Goal: Information Seeking & Learning: Learn about a topic

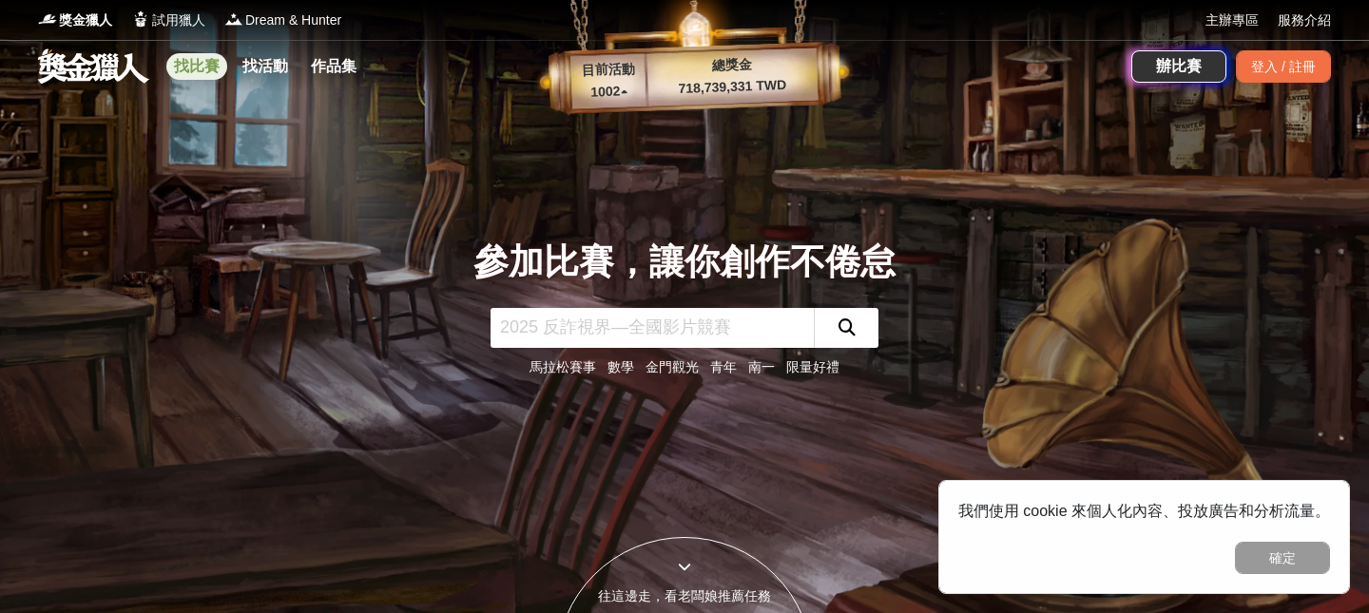
click at [203, 64] on link "找比賽" at bounding box center [196, 66] width 61 height 27
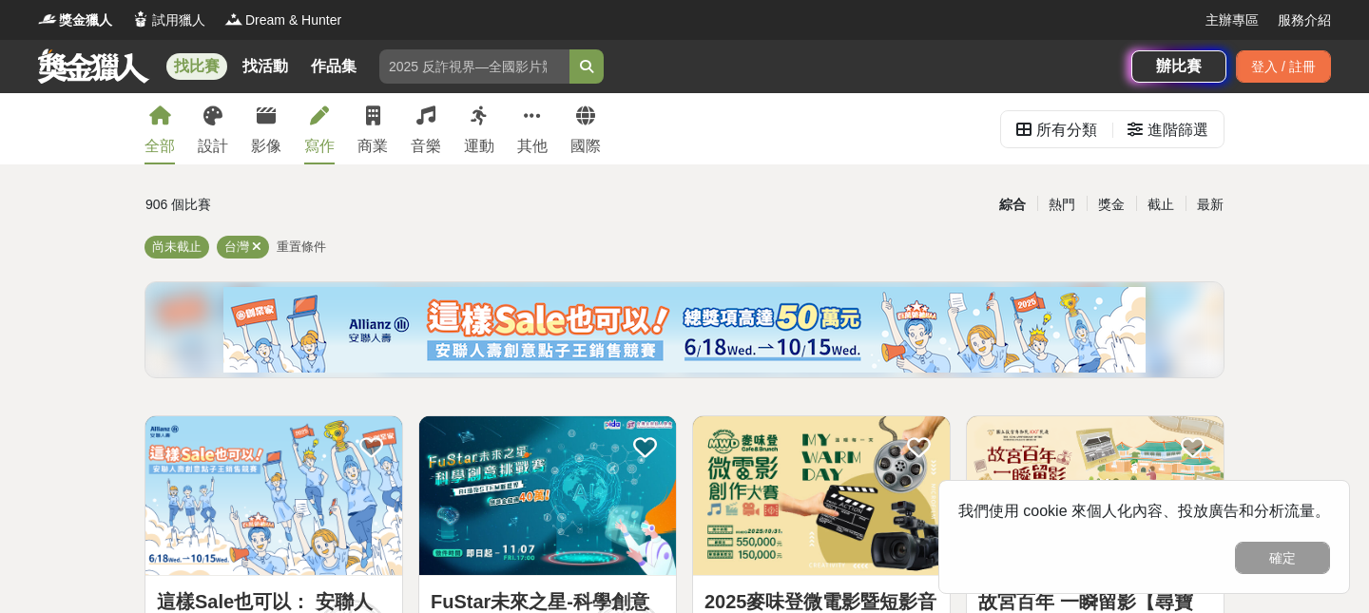
click at [317, 119] on icon at bounding box center [319, 115] width 19 height 19
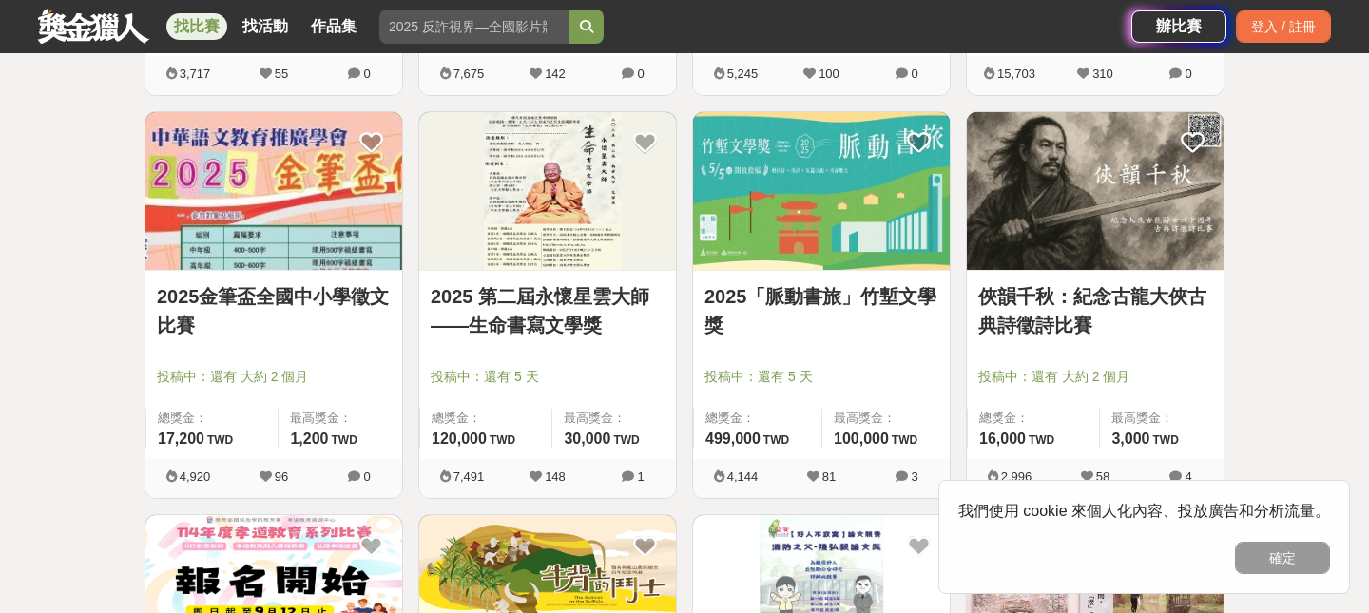
scroll to position [707, 0]
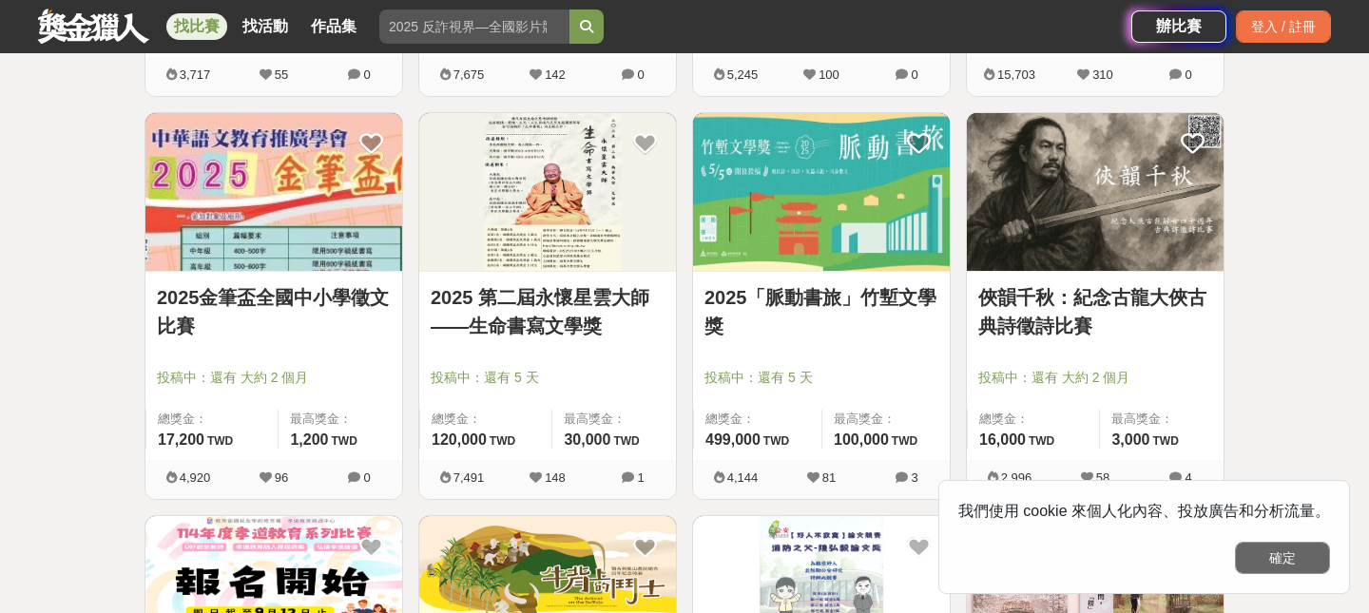
click at [1258, 571] on button "確定" at bounding box center [1282, 558] width 95 height 32
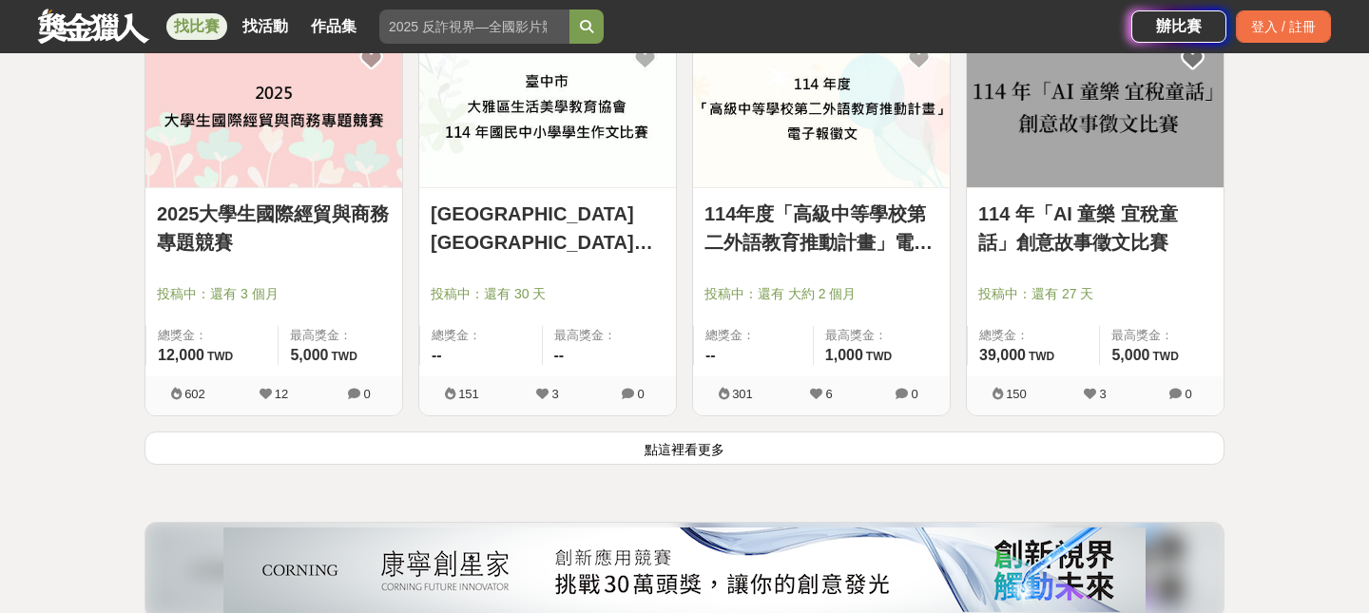
scroll to position [2425, 0]
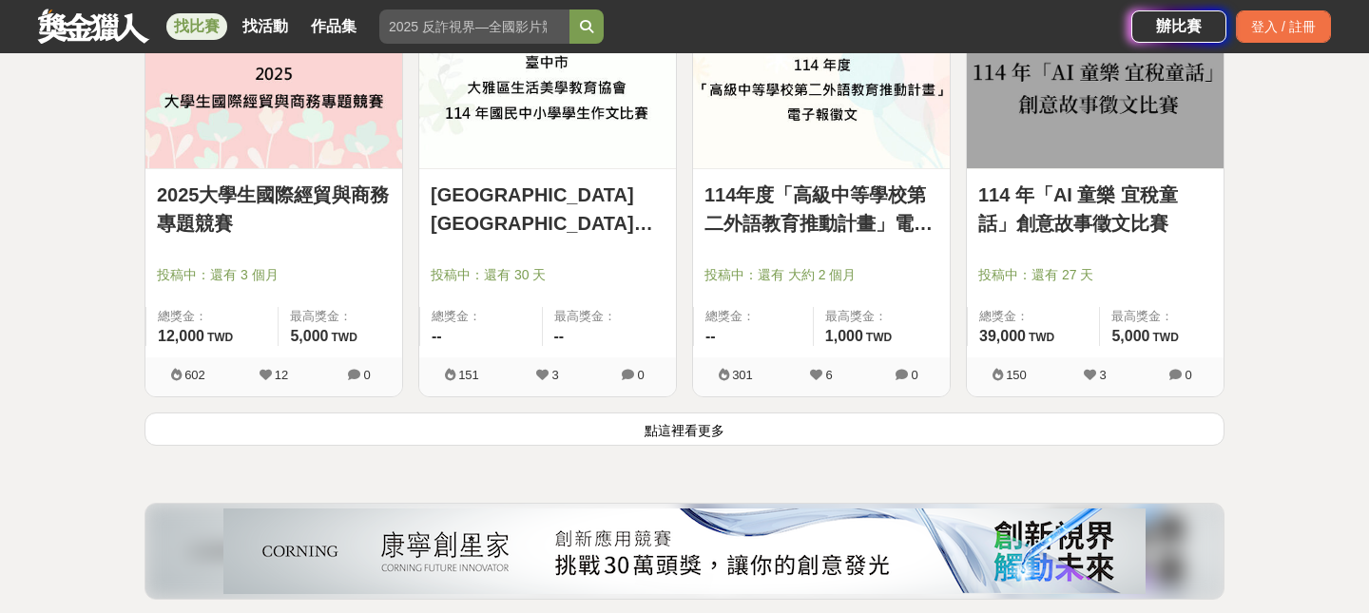
click at [1032, 422] on button "點這裡看更多" at bounding box center [684, 429] width 1080 height 33
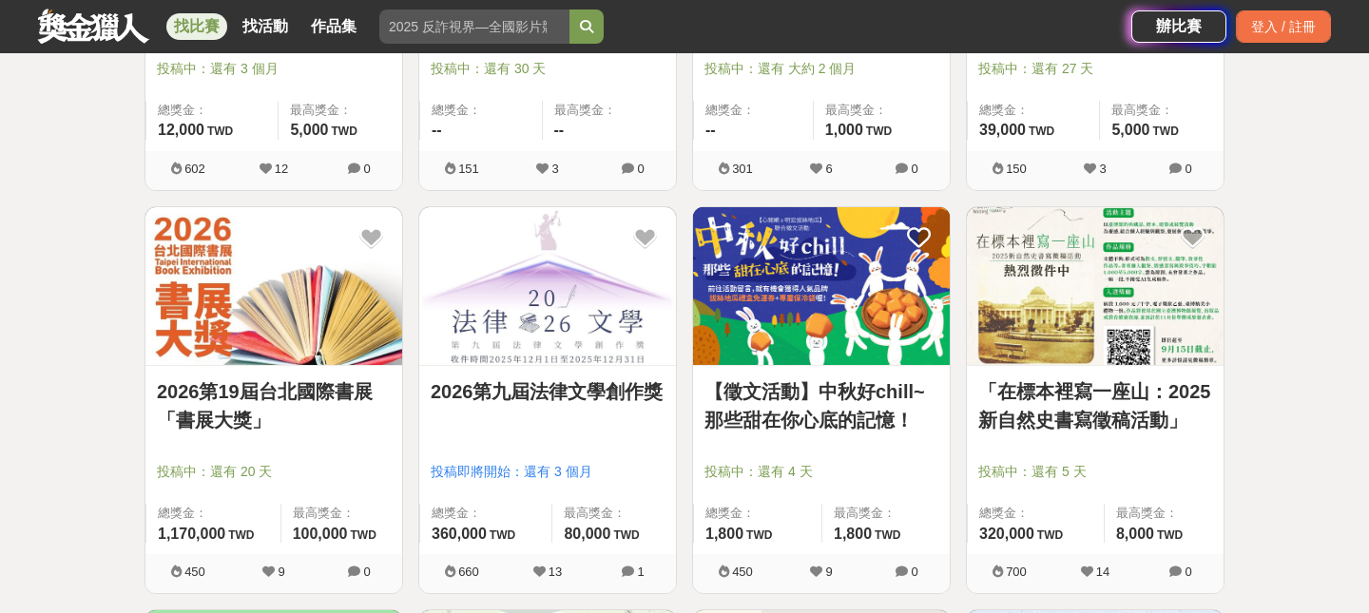
scroll to position [2632, 0]
click at [573, 399] on link "2026第九屆法律文學創作獎" at bounding box center [548, 390] width 234 height 29
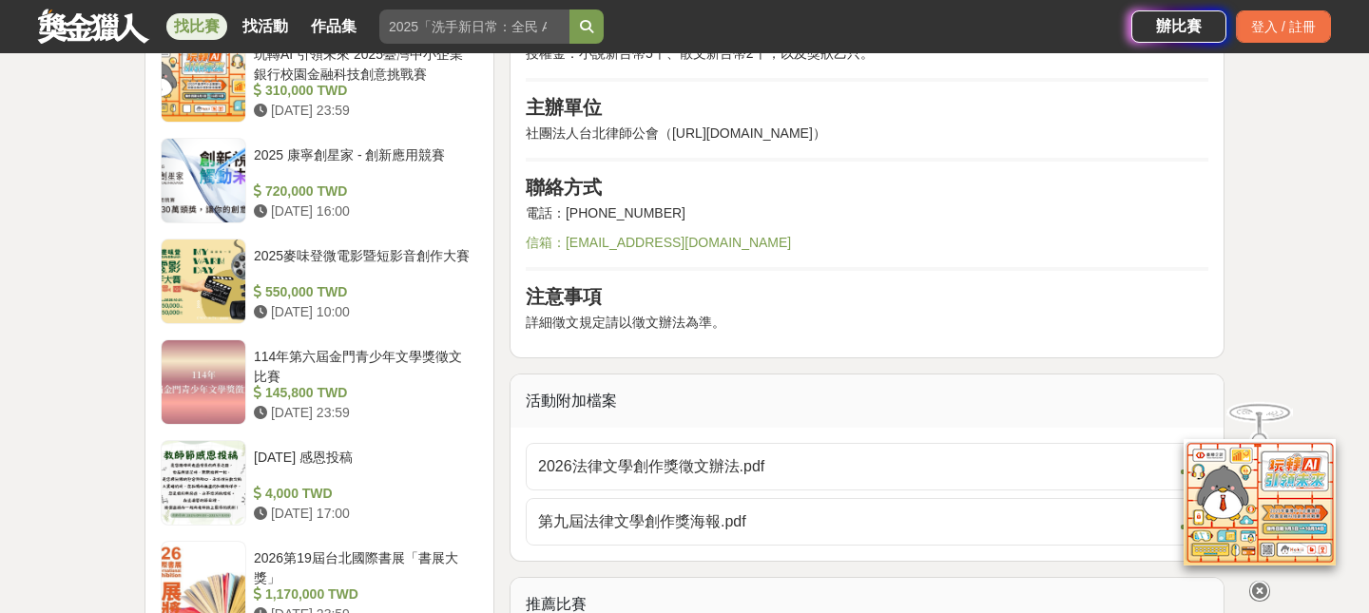
scroll to position [1531, 0]
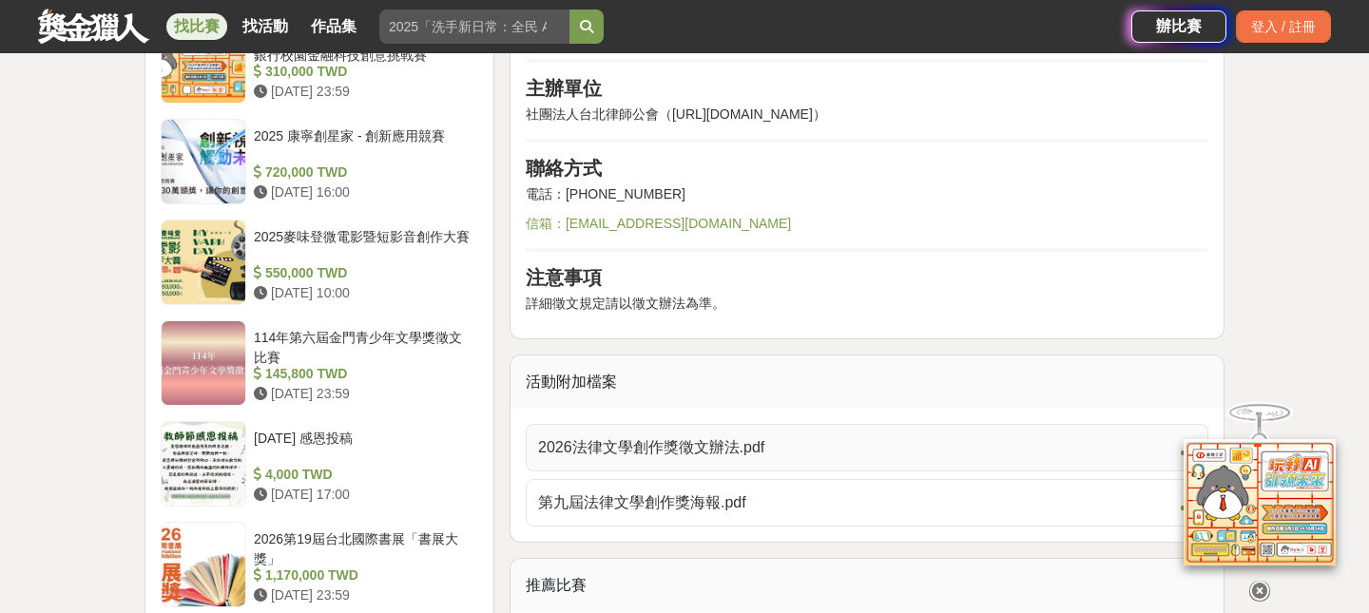
click at [707, 441] on span "2026法律文學創作獎徵文辦法.pdf" at bounding box center [855, 447] width 635 height 23
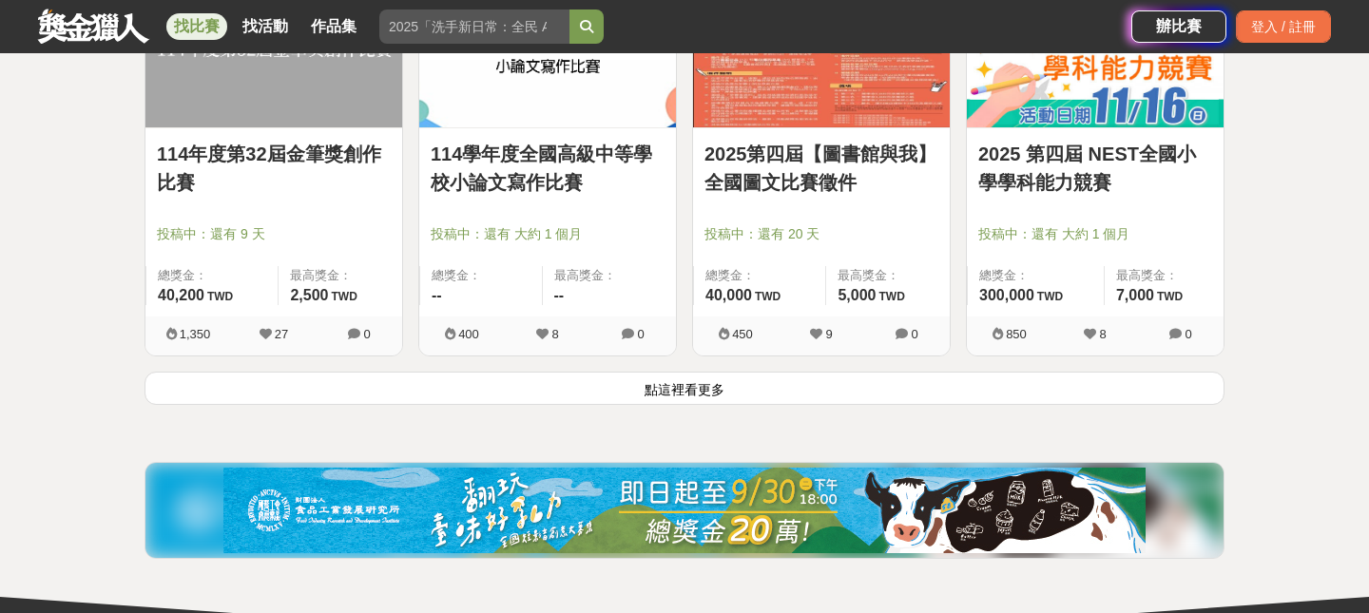
scroll to position [4896, 0]
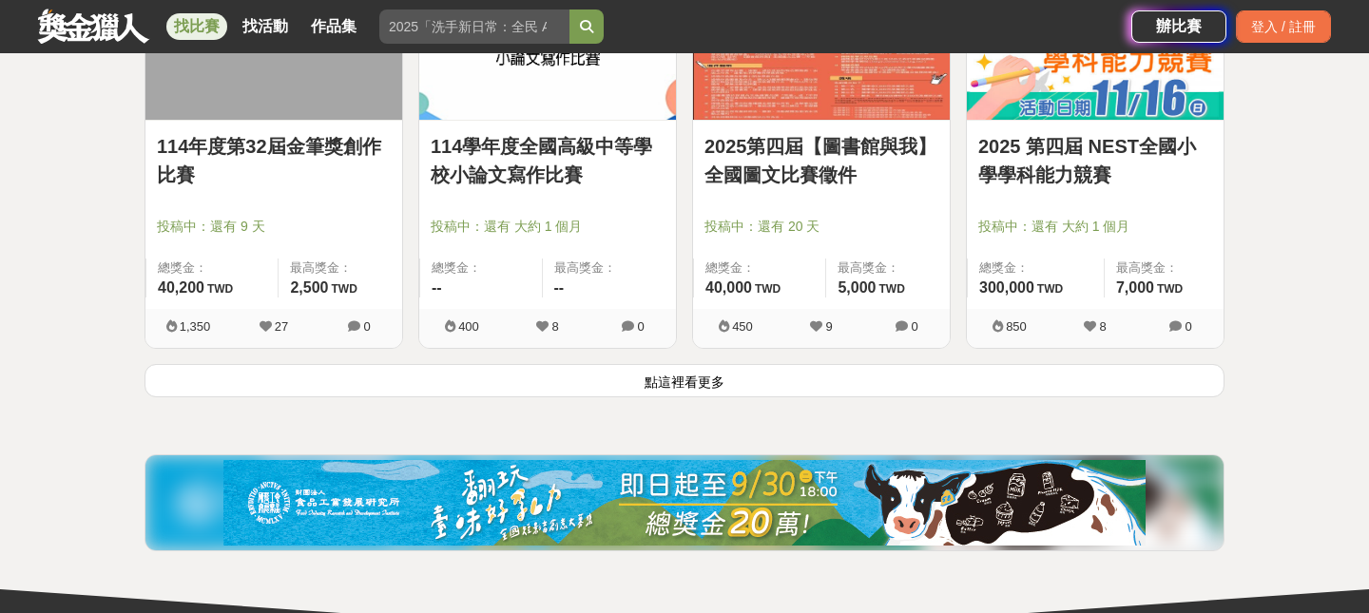
click at [708, 377] on button "點這裡看更多" at bounding box center [684, 380] width 1080 height 33
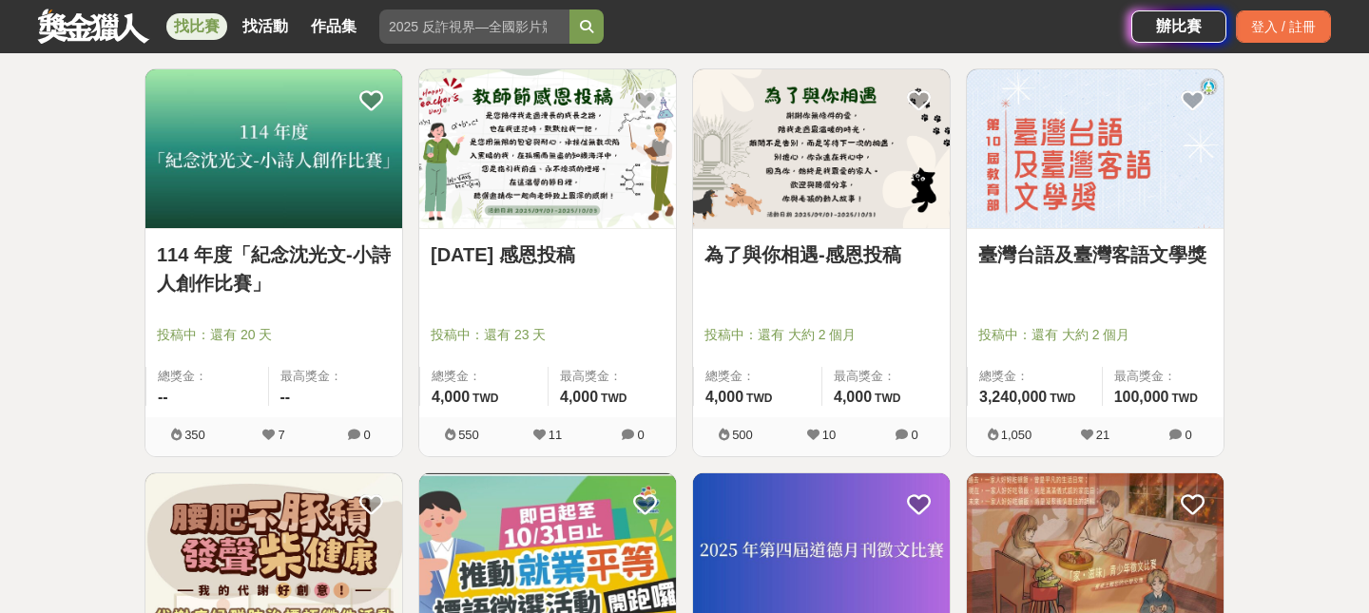
scroll to position [3175, 0]
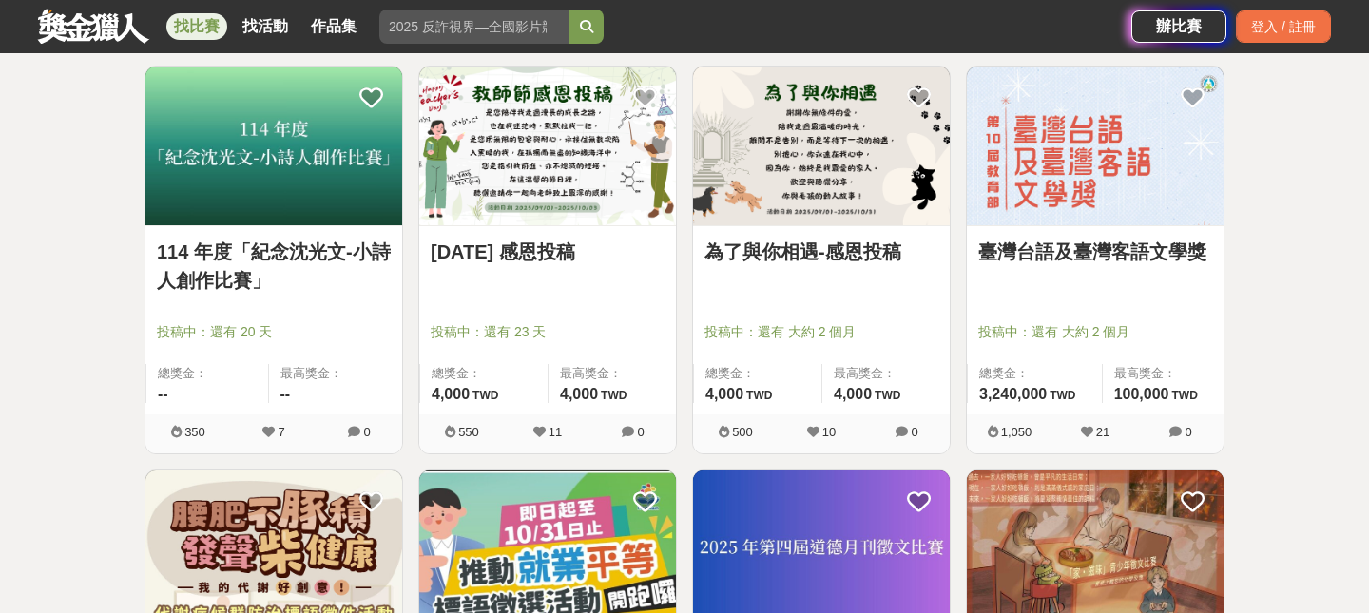
click at [516, 245] on link "[DATE] 感恩投稿" at bounding box center [548, 252] width 234 height 29
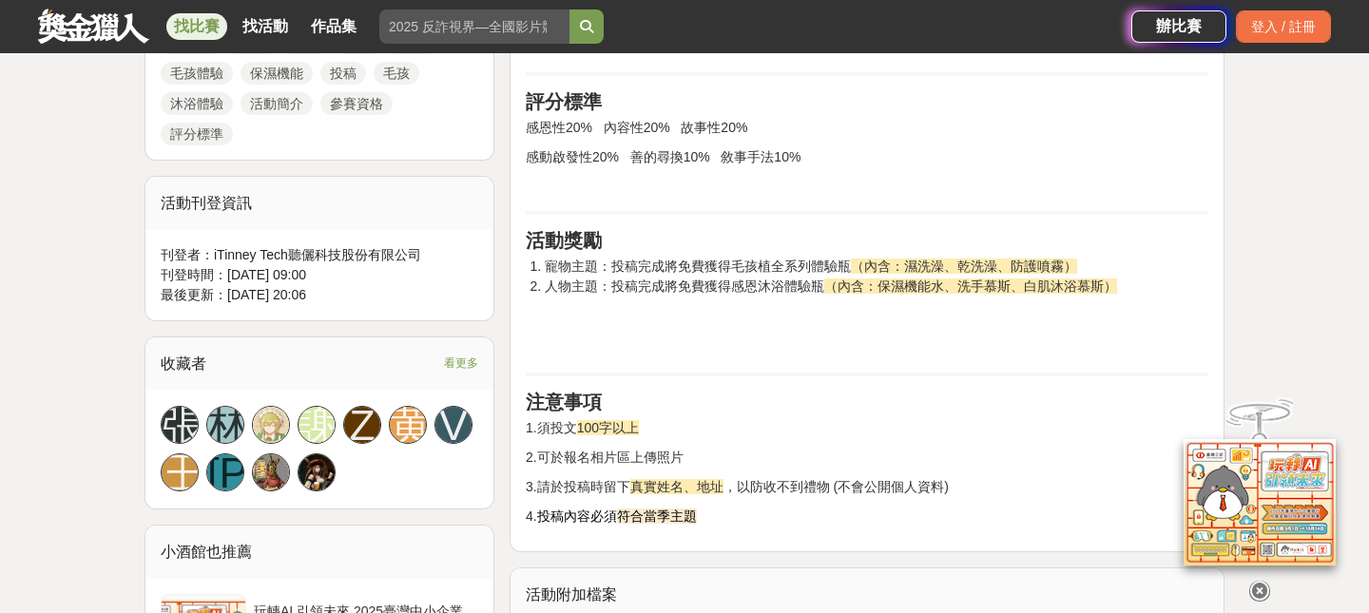
scroll to position [1106, 0]
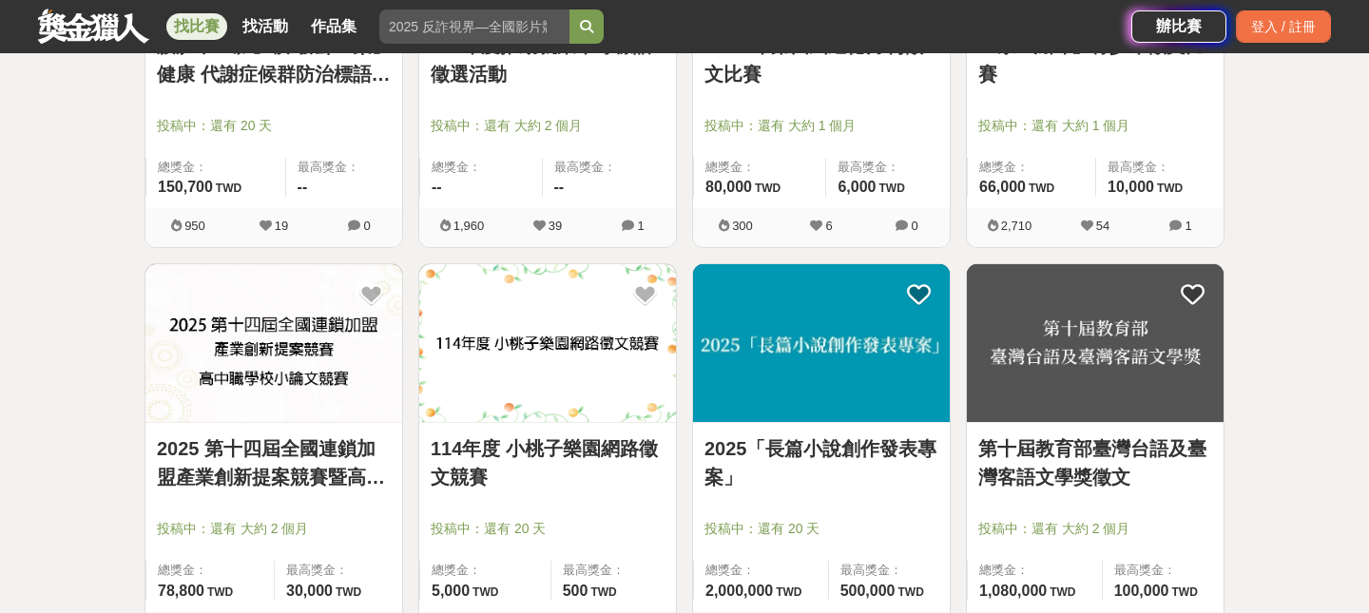
scroll to position [3842, 0]
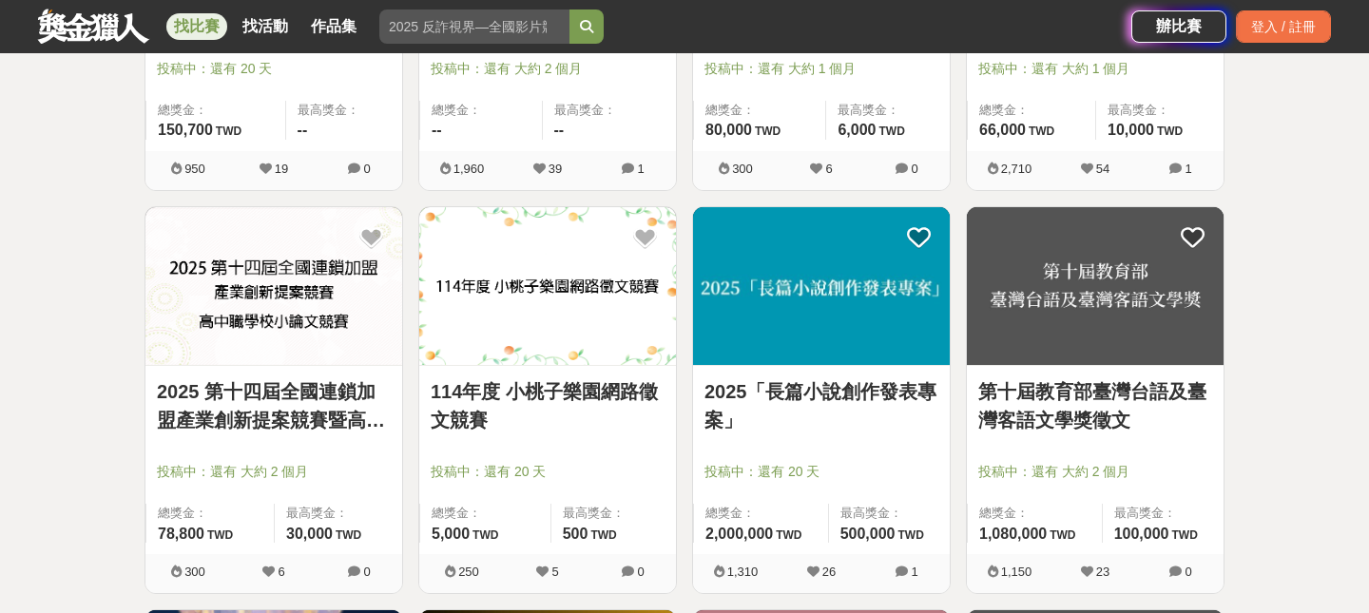
click at [748, 385] on link "2025「長篇小說創作發表專案」" at bounding box center [821, 405] width 234 height 57
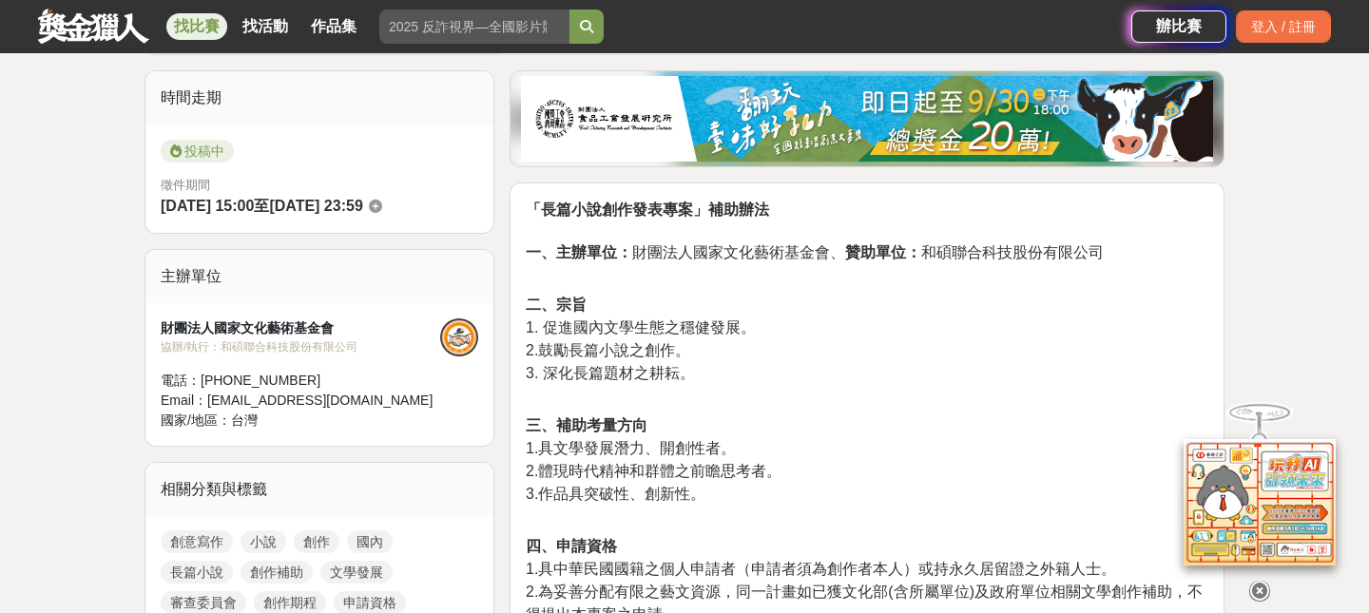
scroll to position [526, 0]
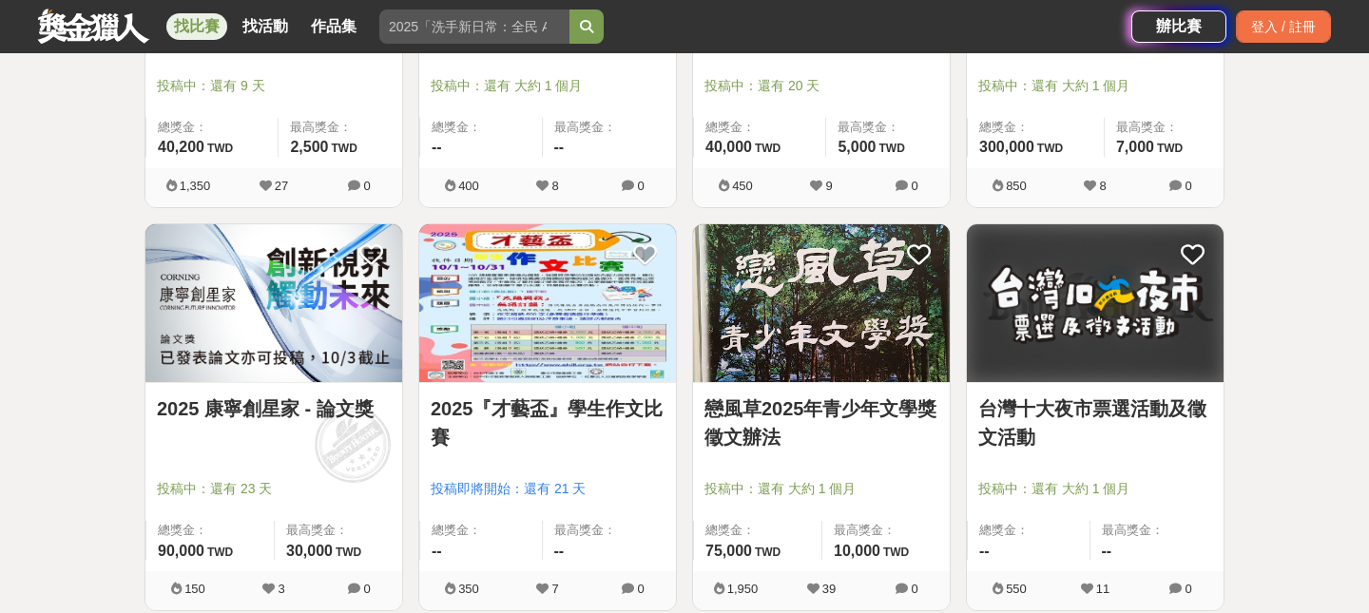
scroll to position [5077, 0]
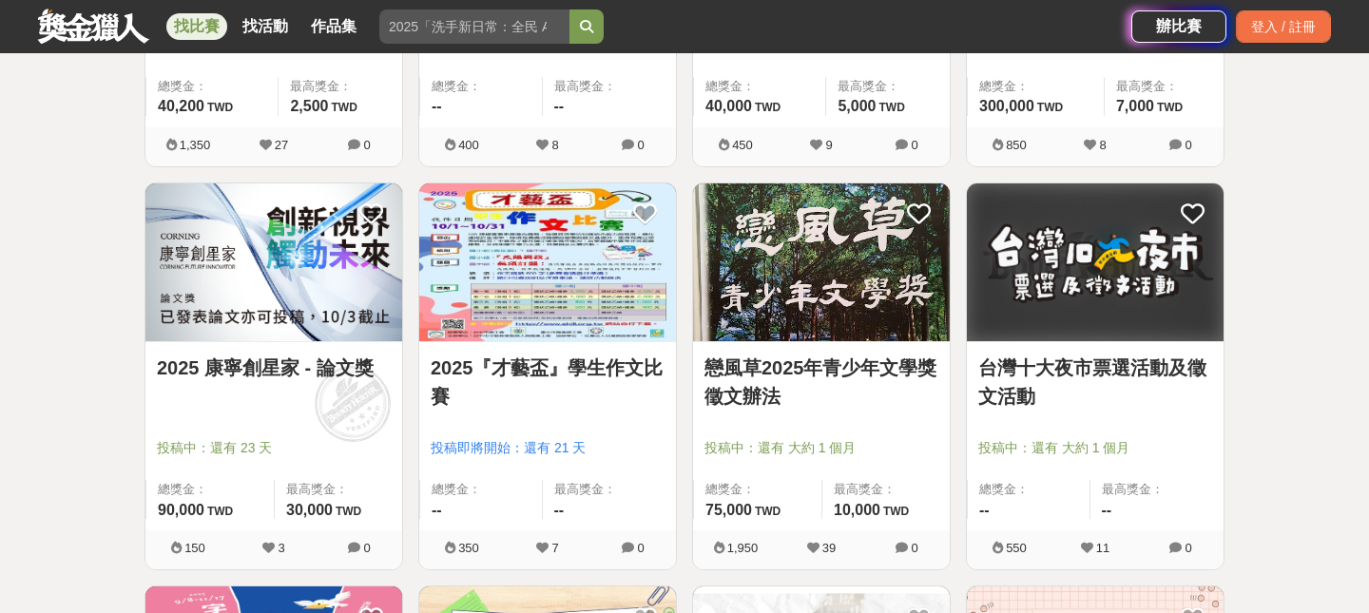
click at [754, 380] on link "戀風草2025年青少年文學獎徵文辦法" at bounding box center [821, 382] width 234 height 57
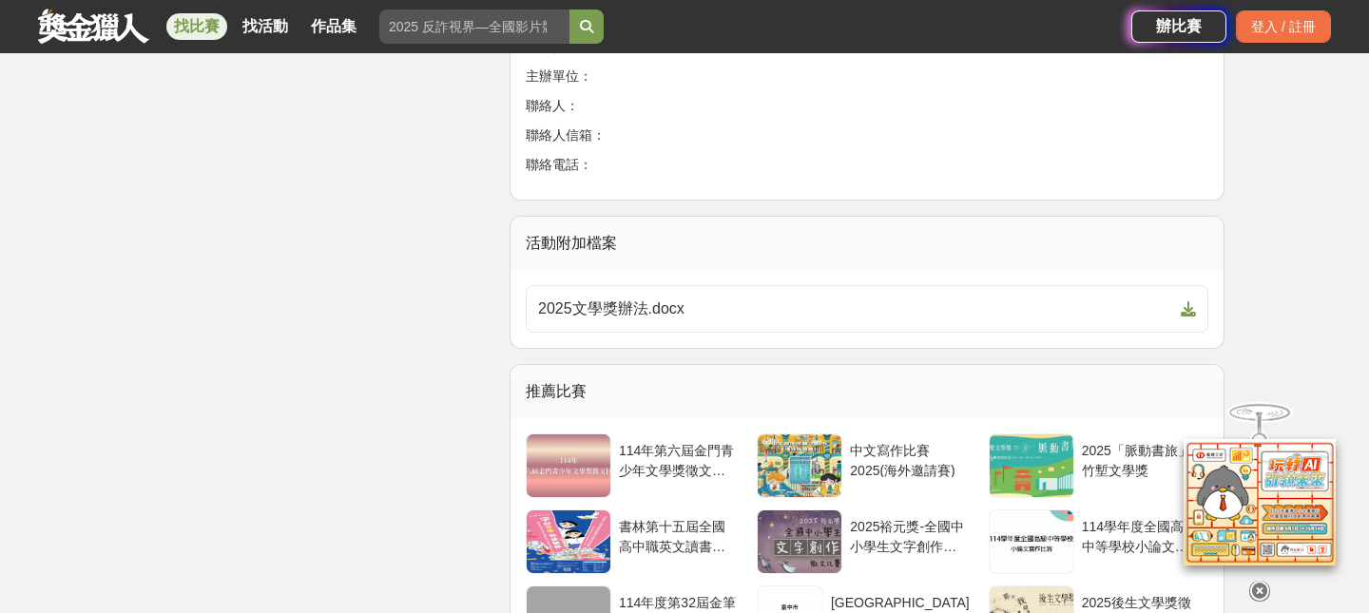
scroll to position [5180, 0]
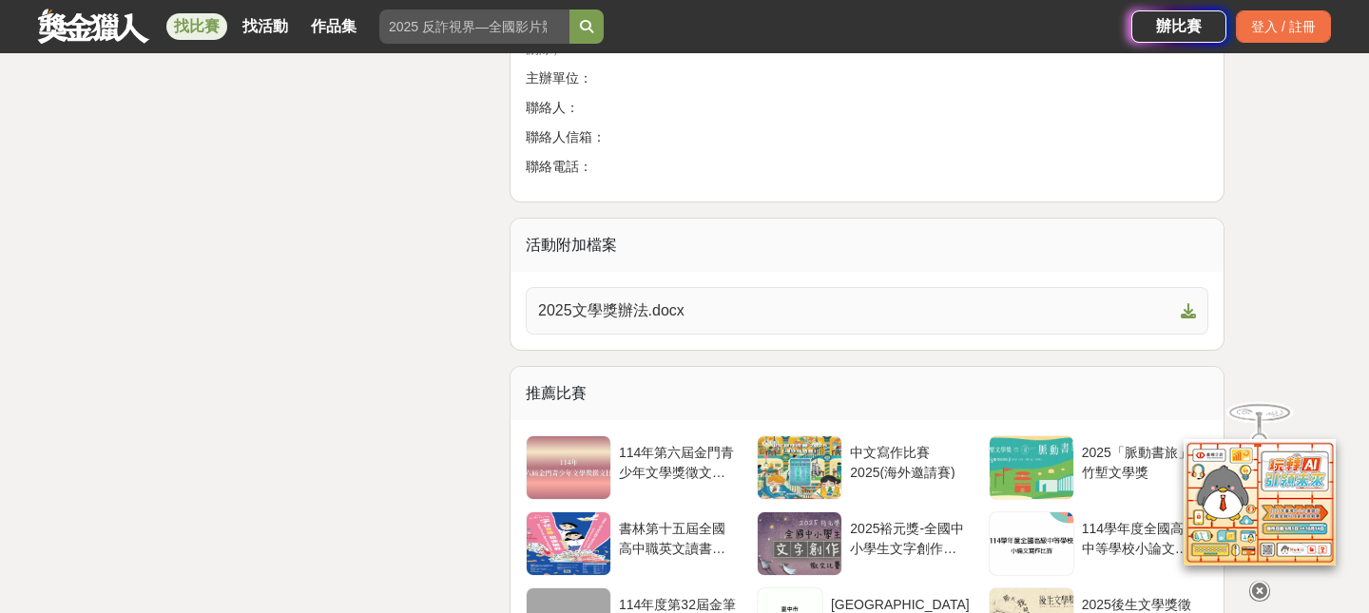
click at [744, 299] on span "2025文學獎辦法.docx" at bounding box center [855, 310] width 635 height 23
click at [679, 299] on span "2025文學獎辦法.docx" at bounding box center [855, 310] width 635 height 23
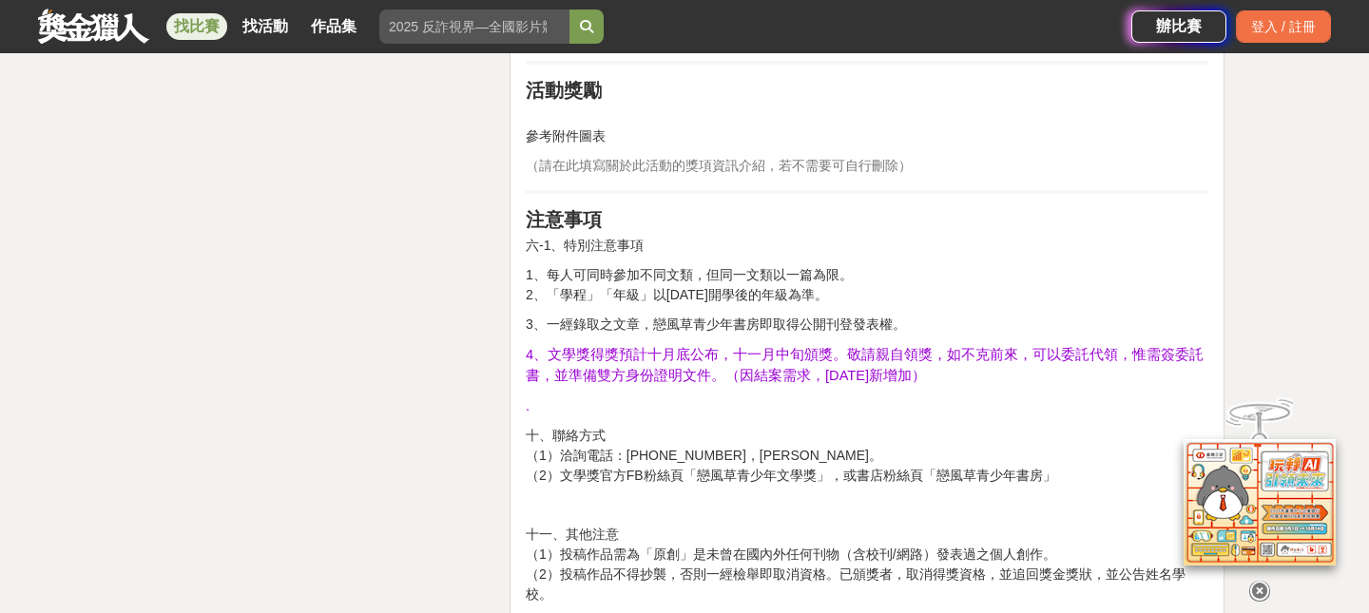
scroll to position [2878, 0]
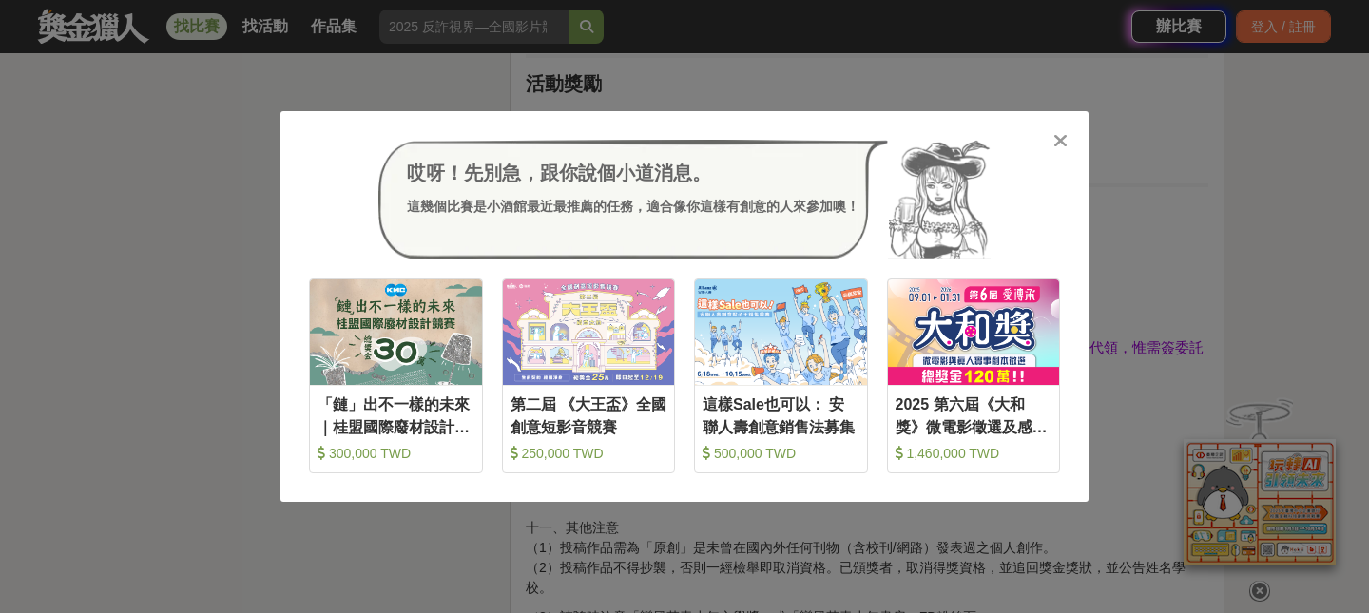
click at [1060, 147] on icon at bounding box center [1060, 140] width 14 height 19
